Goal: Task Accomplishment & Management: Manage account settings

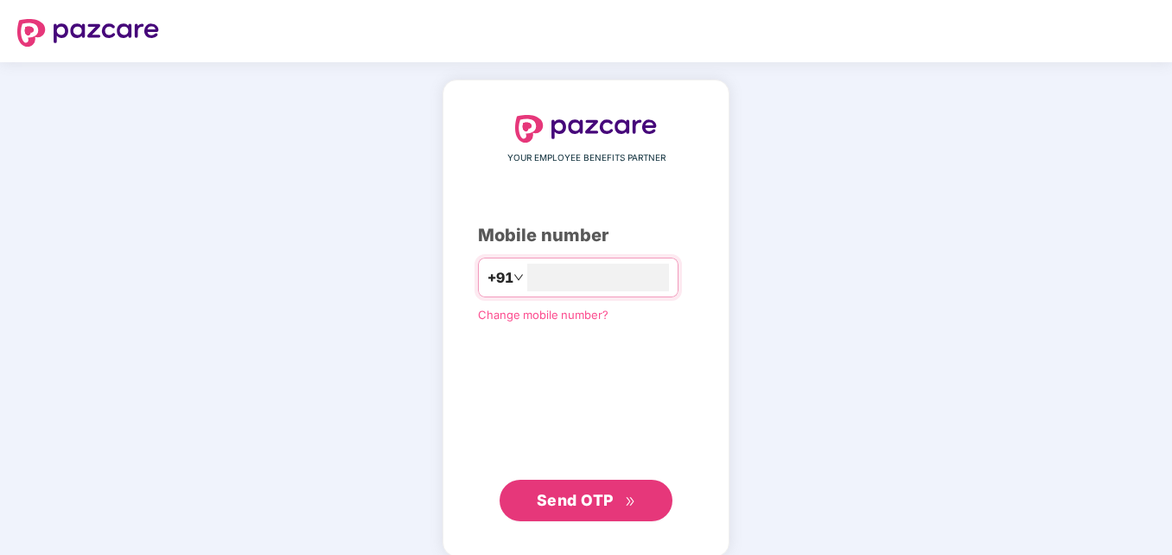
type input "**********"
click at [605, 505] on span "Send OTP" at bounding box center [575, 498] width 77 height 18
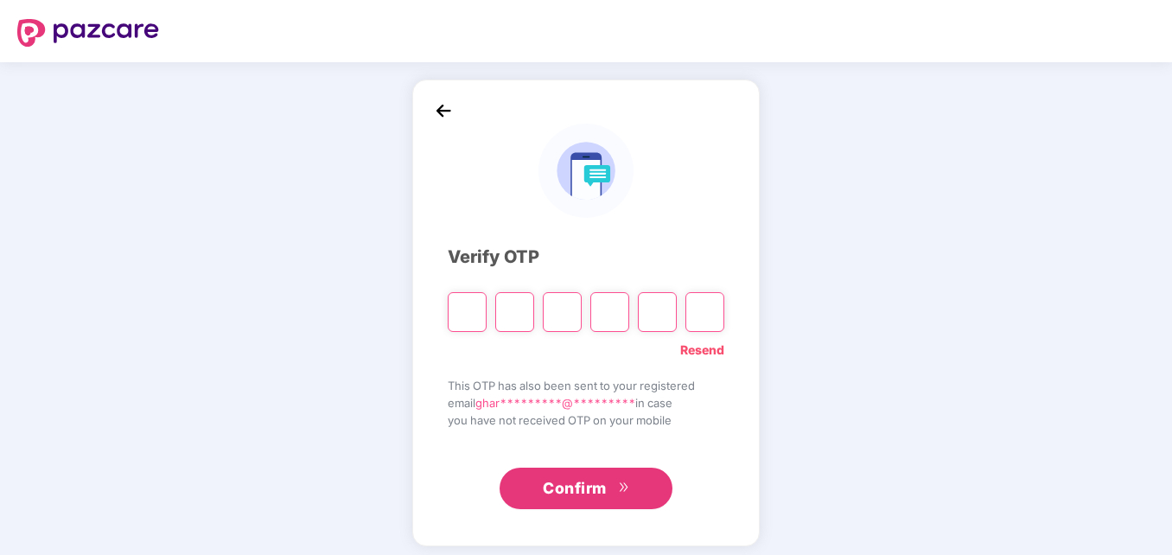
type input "*"
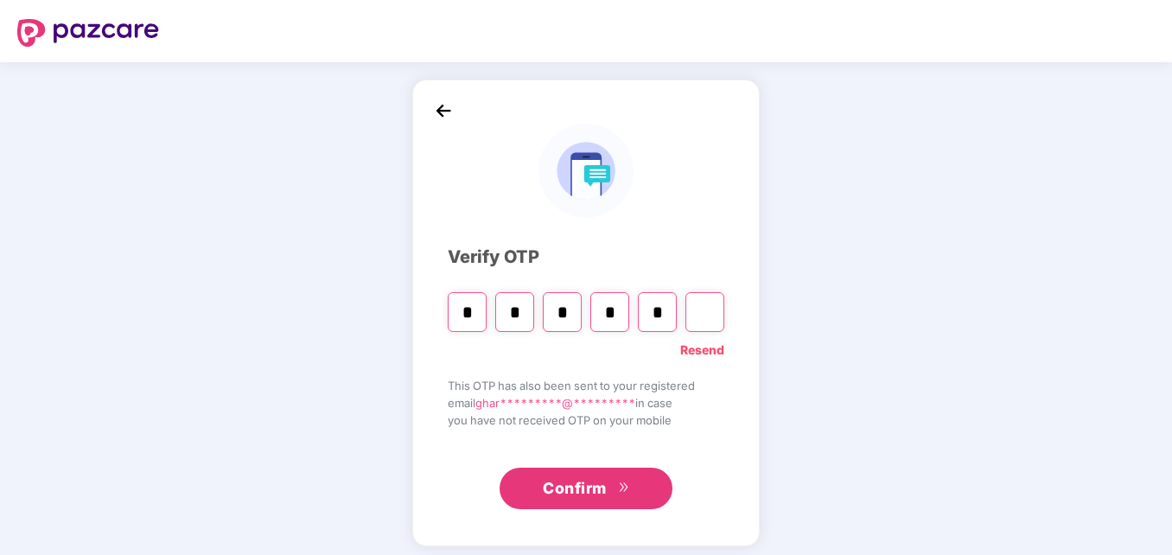
type input "*"
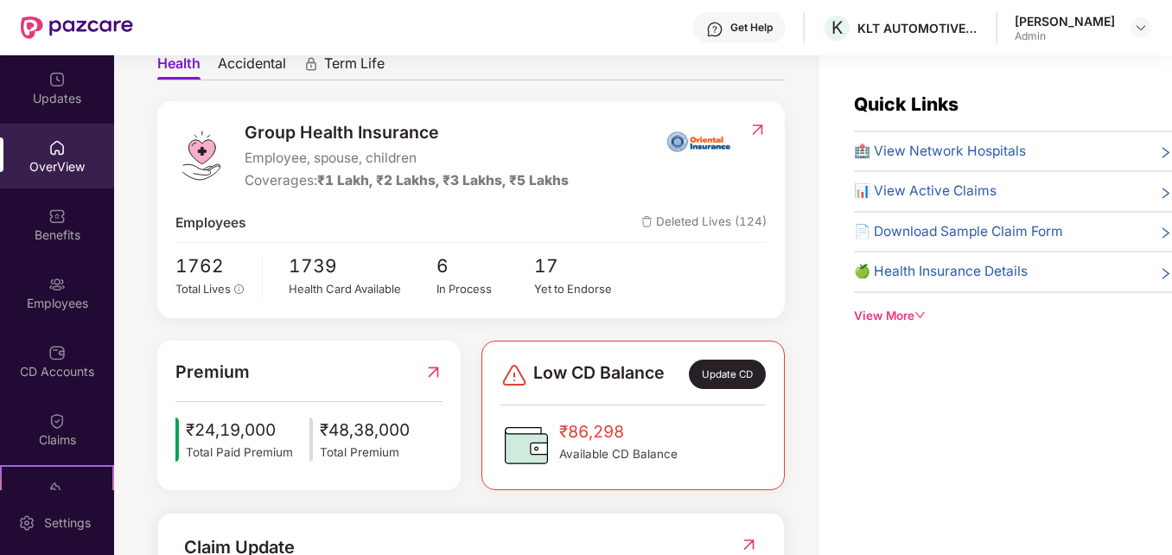
scroll to position [259, 0]
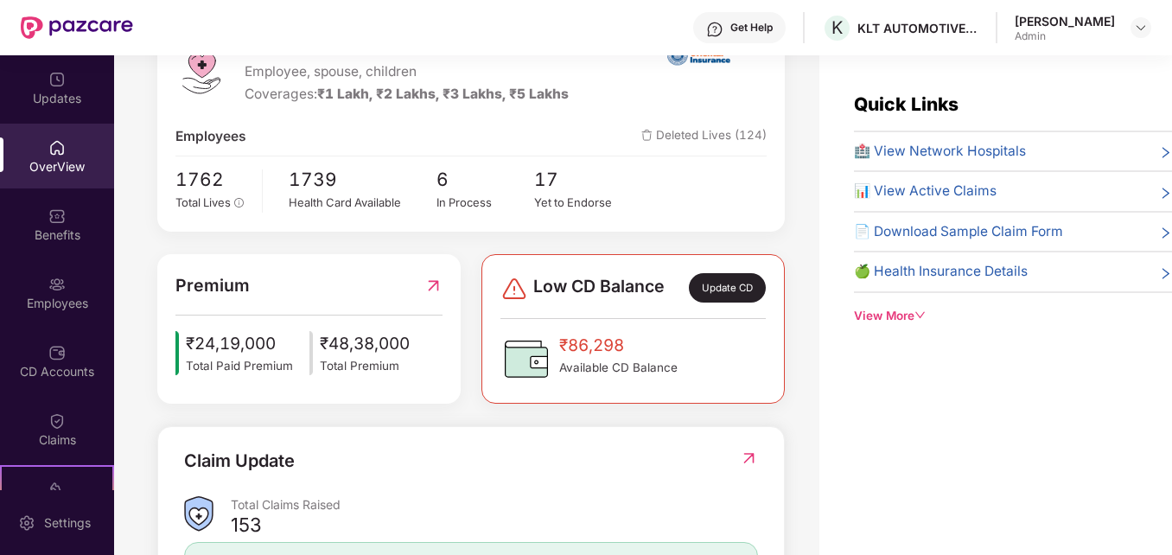
click at [884, 187] on span "📊 View Active Claims" at bounding box center [925, 191] width 143 height 21
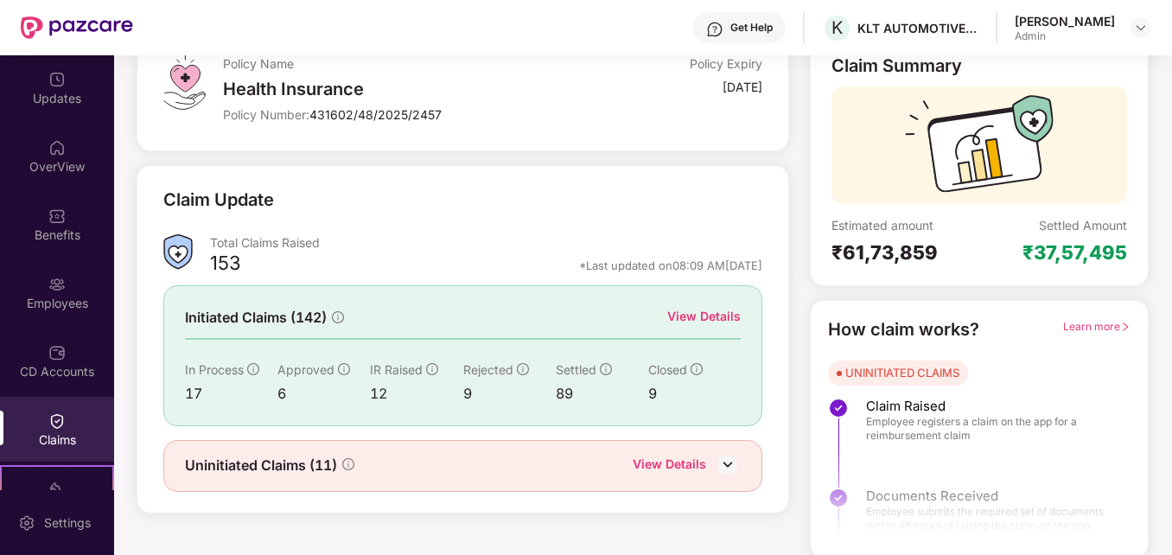
scroll to position [122, 0]
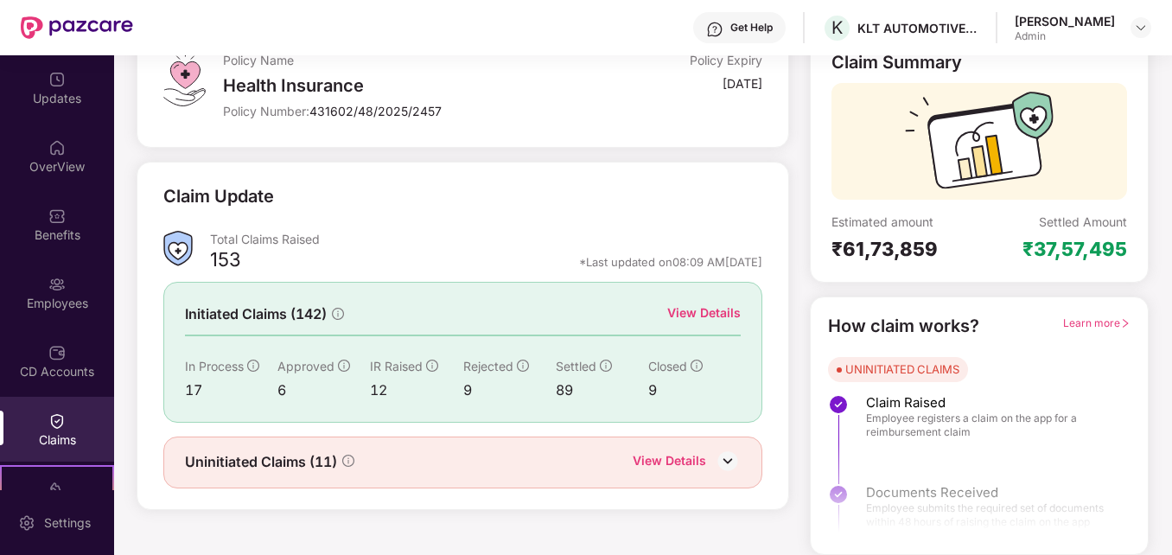
click at [720, 315] on div "View Details" at bounding box center [703, 312] width 73 height 19
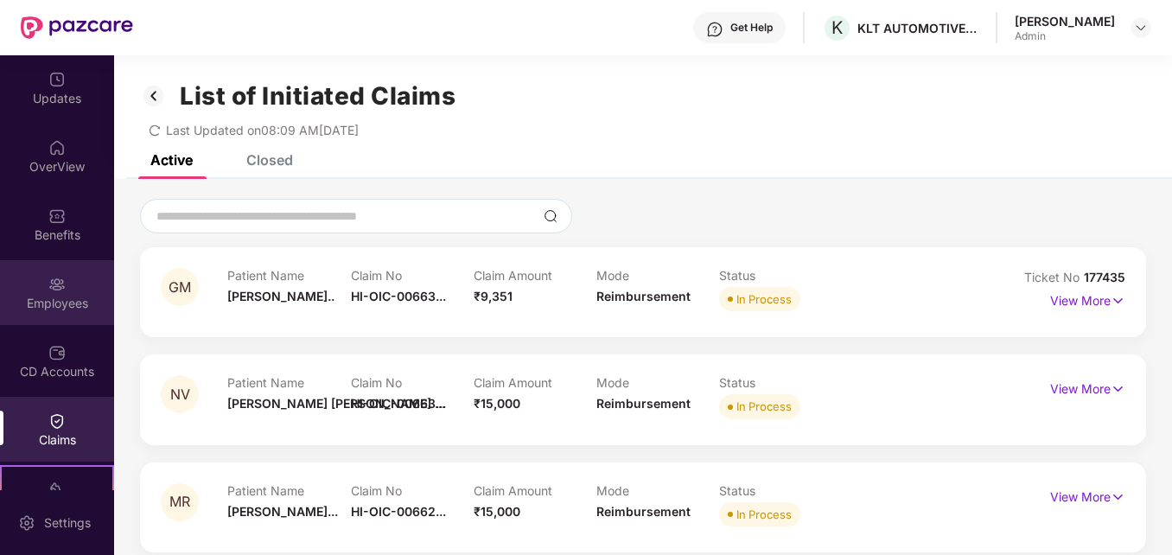
click at [71, 279] on div "Employees" at bounding box center [57, 292] width 114 height 65
